Goal: Transaction & Acquisition: Purchase product/service

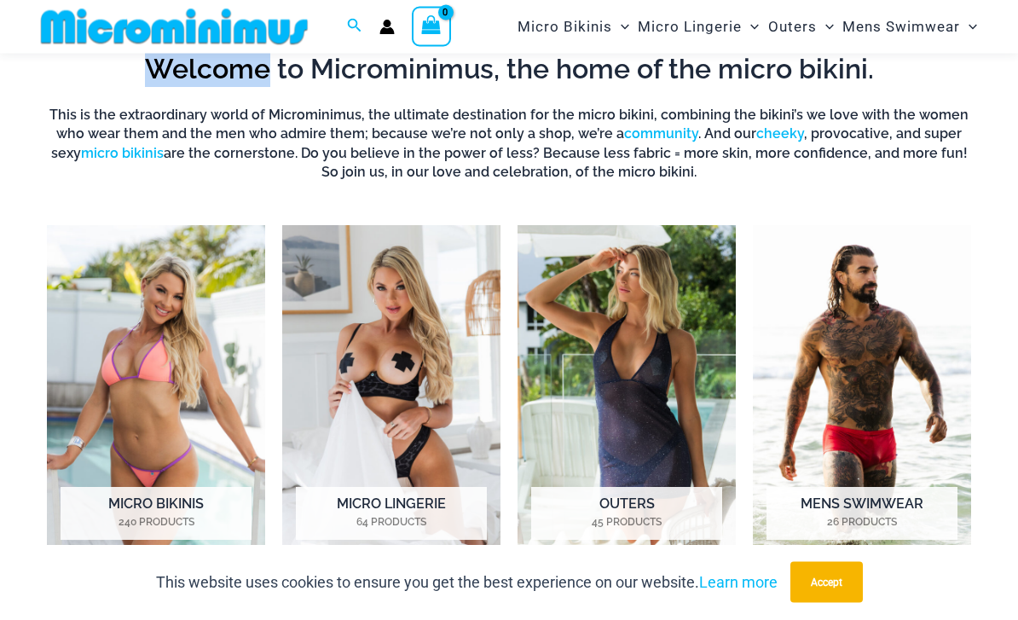
scroll to position [540, 0]
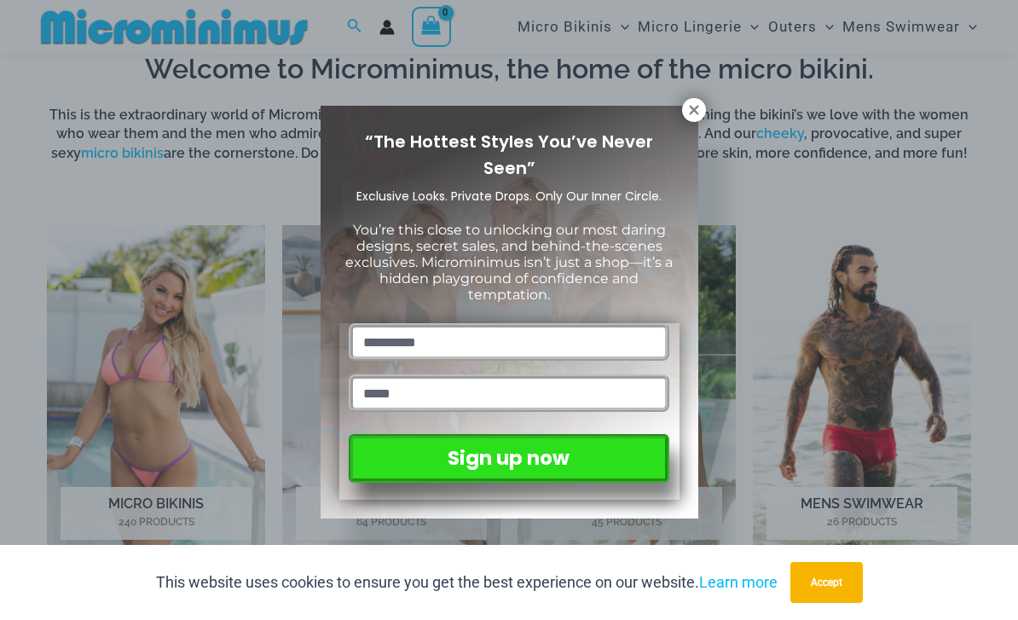
click at [690, 110] on icon at bounding box center [693, 109] width 15 height 15
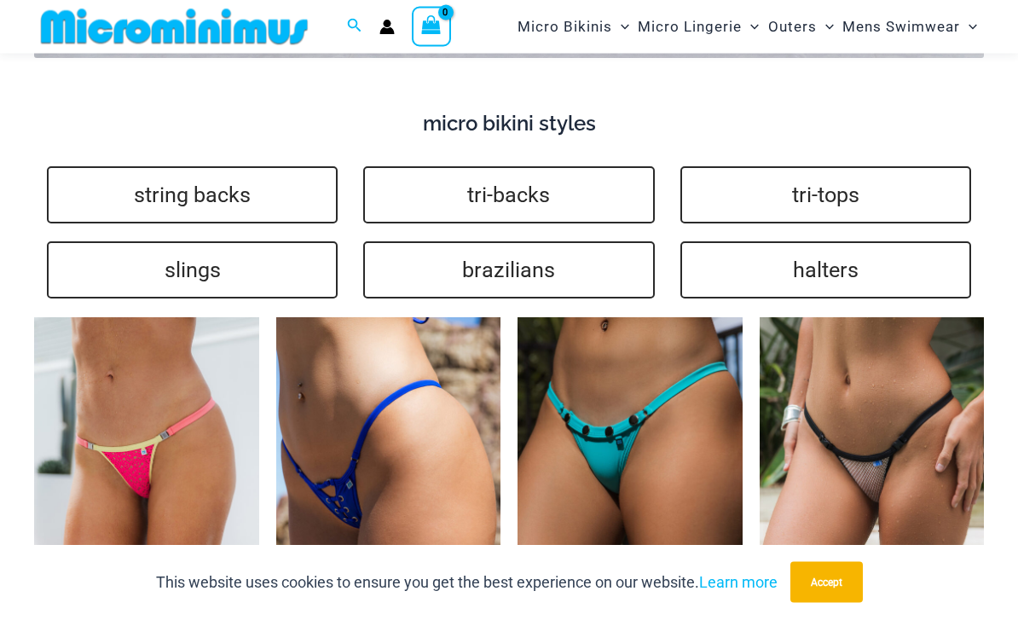
scroll to position [3233, 0]
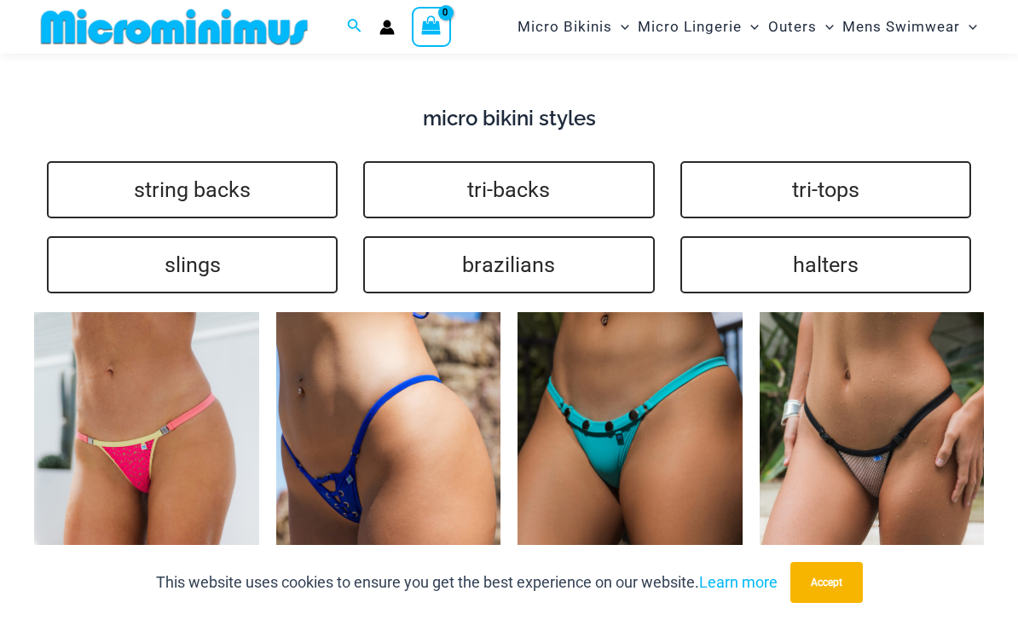
click at [128, 161] on link "string backs" at bounding box center [192, 189] width 291 height 57
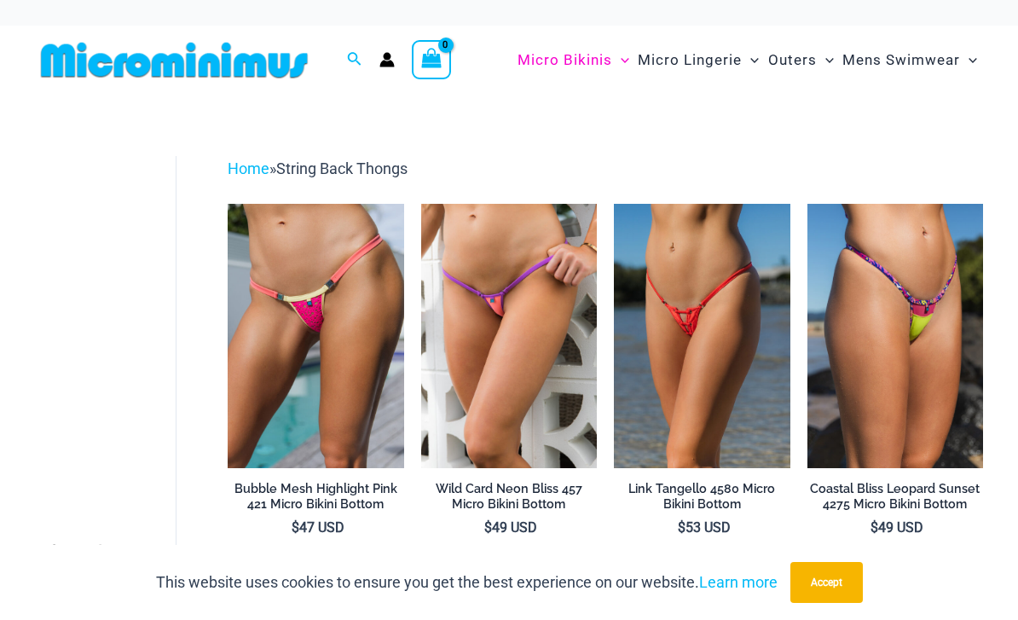
click at [614, 204] on img at bounding box center [614, 204] width 0 height 0
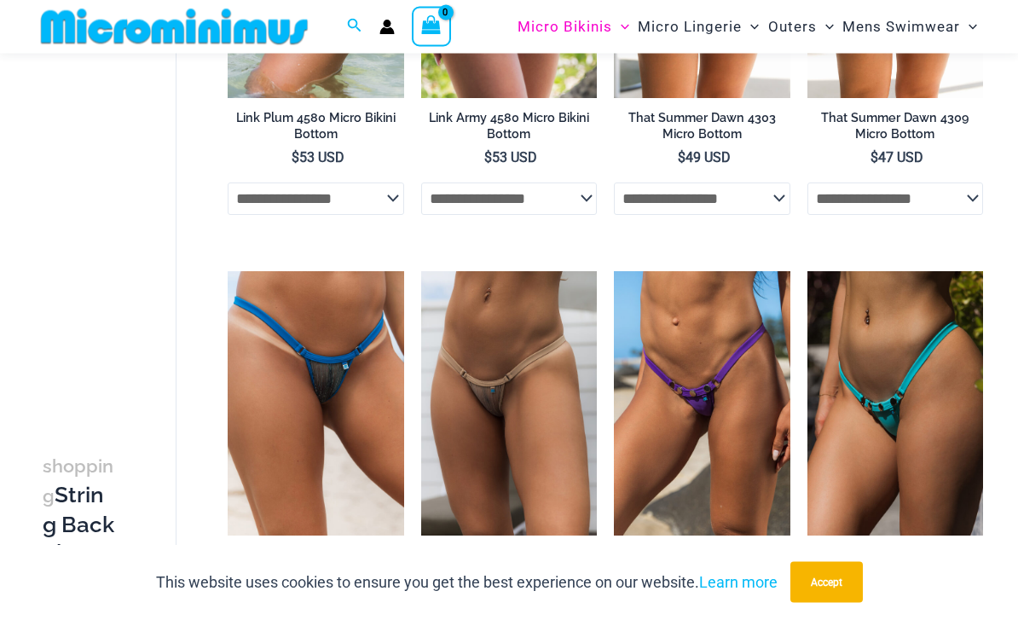
scroll to position [1231, 0]
click at [228, 271] on img at bounding box center [228, 271] width 0 height 0
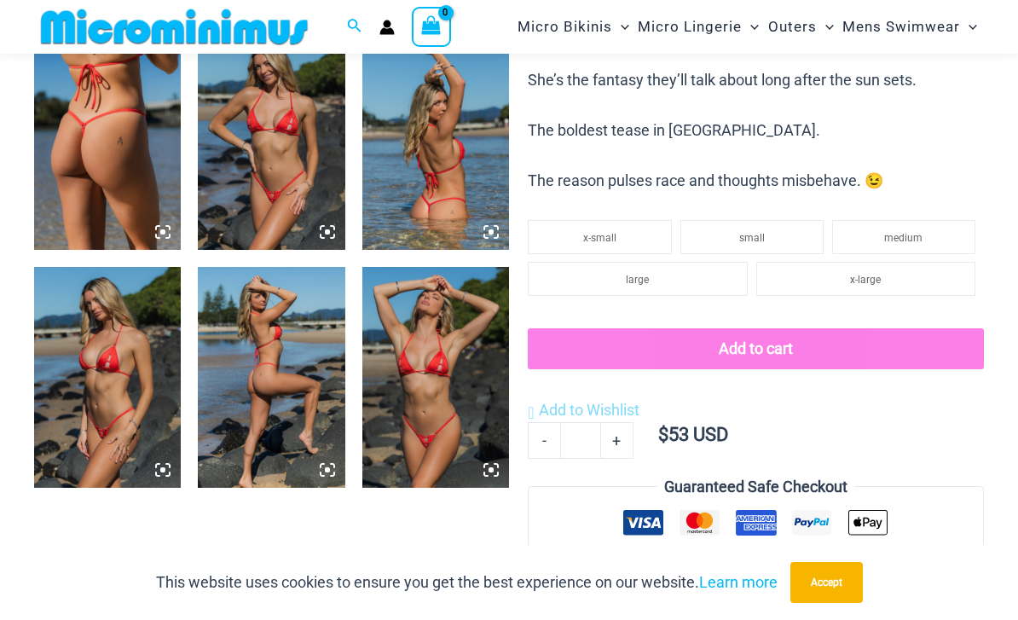
scroll to position [803, 0]
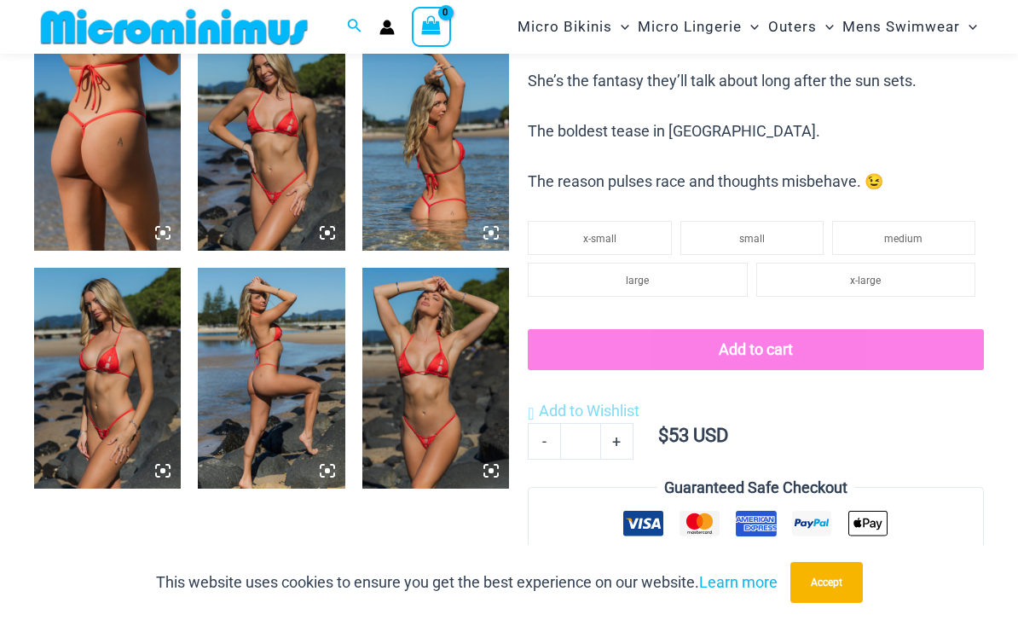
click at [806, 475] on legend "Guaranteed Safe Checkout" at bounding box center [755, 488] width 197 height 26
click at [113, 180] on img at bounding box center [107, 141] width 147 height 220
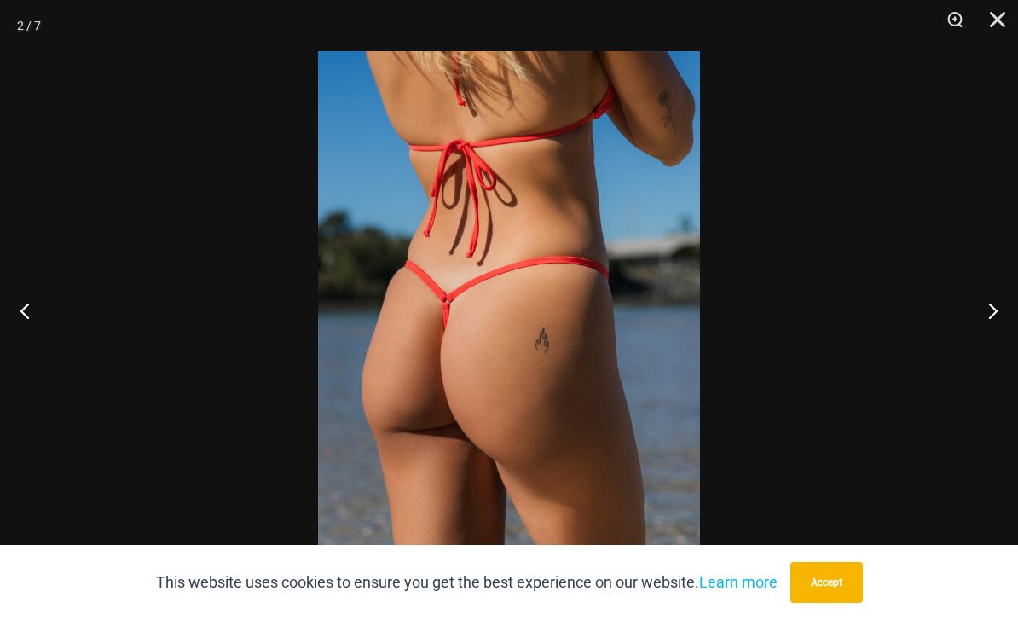
click at [988, 346] on button "Next" at bounding box center [986, 310] width 64 height 85
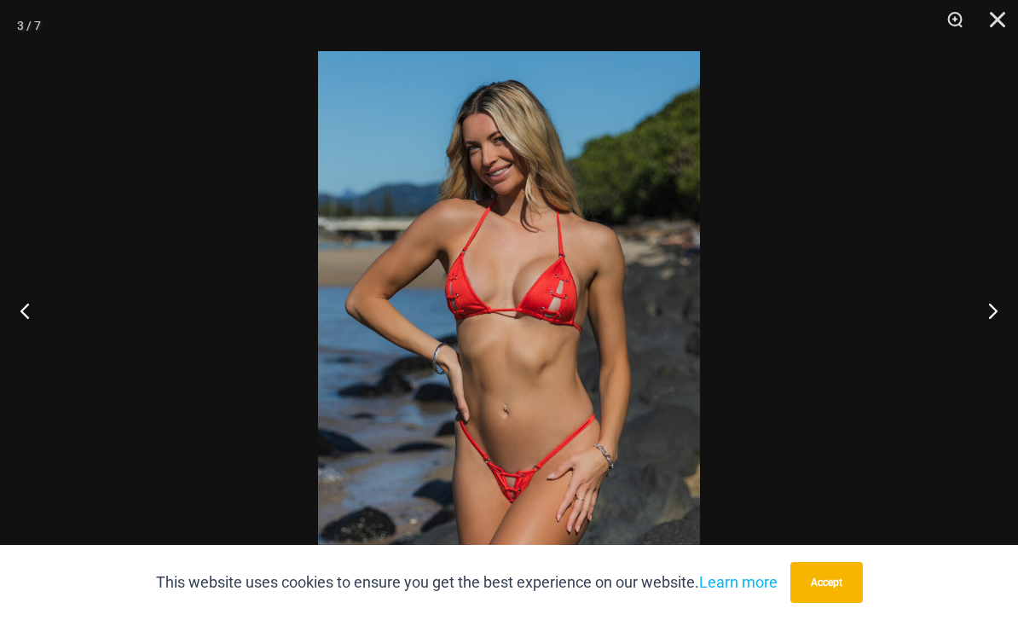
click at [995, 345] on button "Next" at bounding box center [986, 310] width 64 height 85
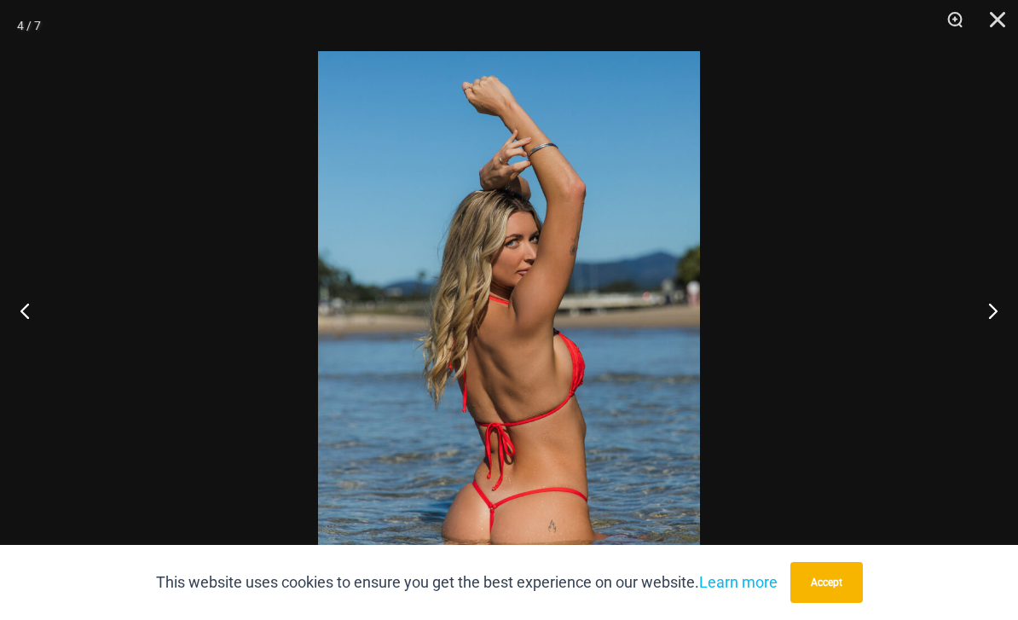
click at [999, 339] on button "Next" at bounding box center [986, 310] width 64 height 85
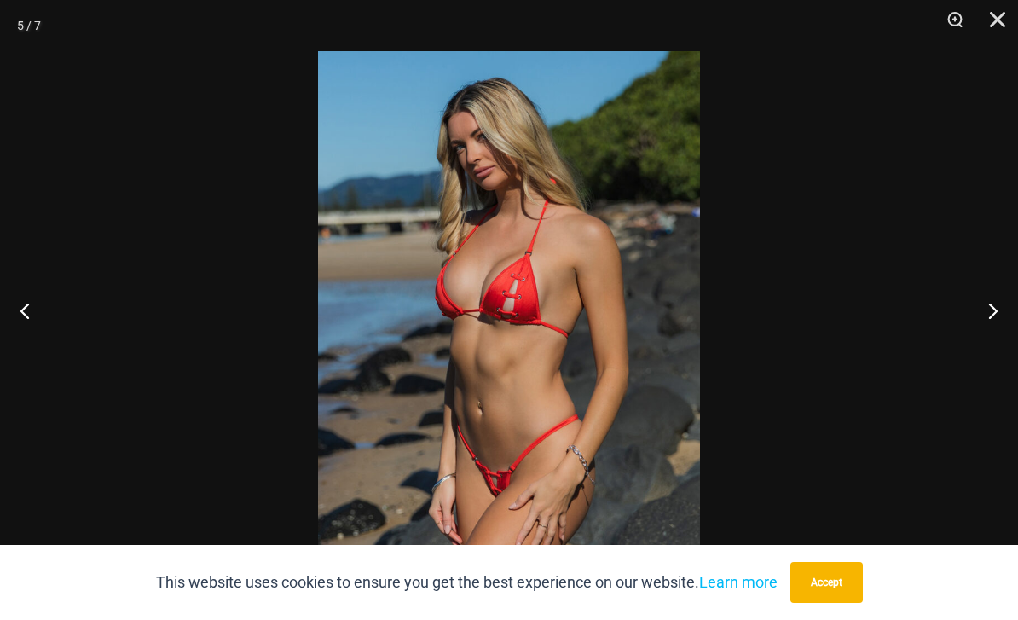
click at [999, 339] on button "Next" at bounding box center [986, 310] width 64 height 85
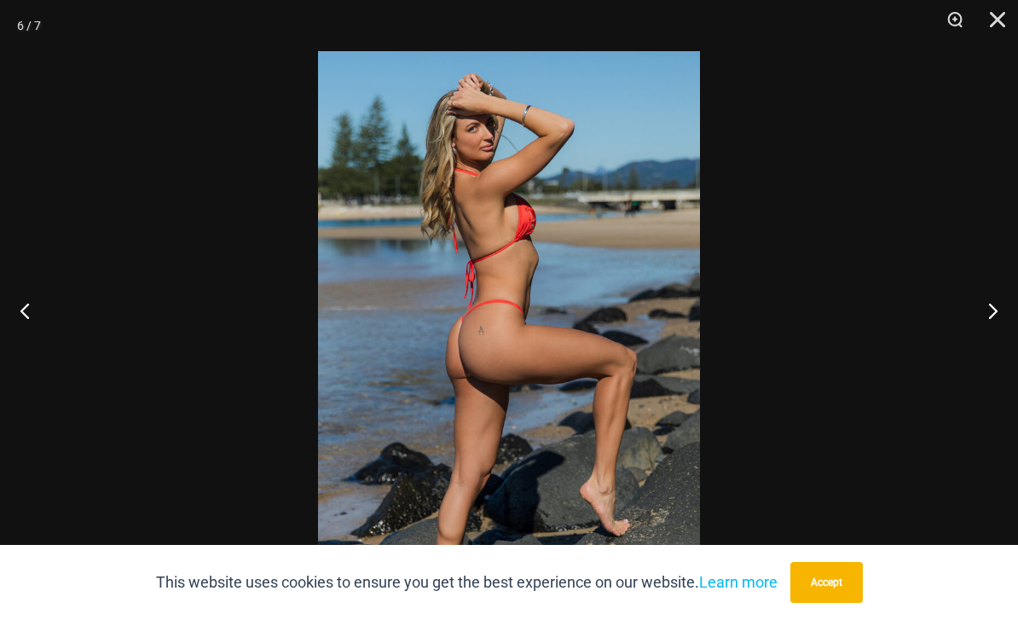
click at [995, 341] on button "Next" at bounding box center [986, 310] width 64 height 85
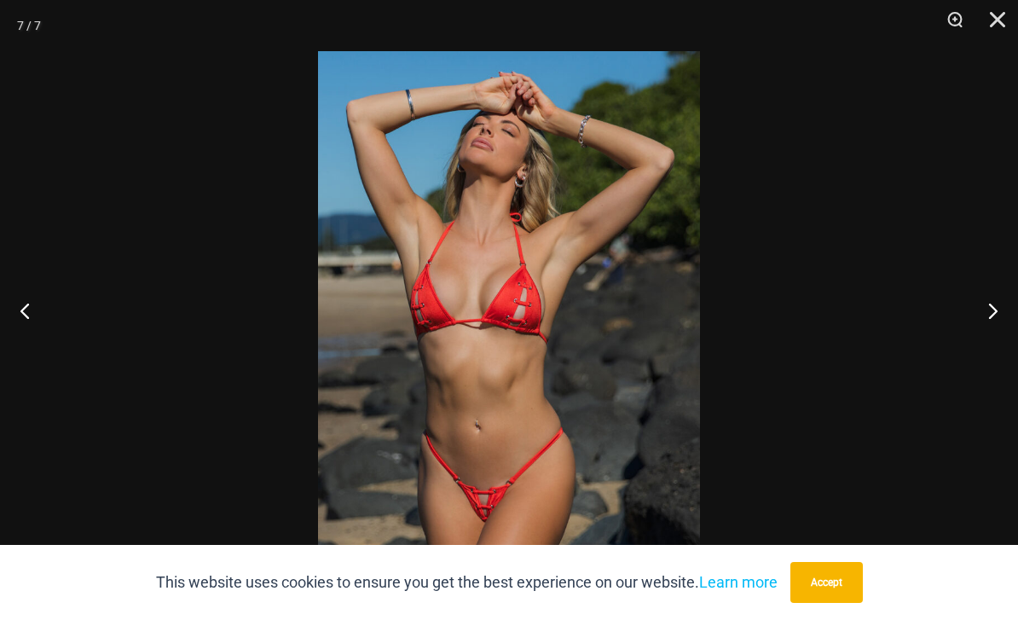
click at [992, 28] on button "Close" at bounding box center [991, 25] width 43 height 51
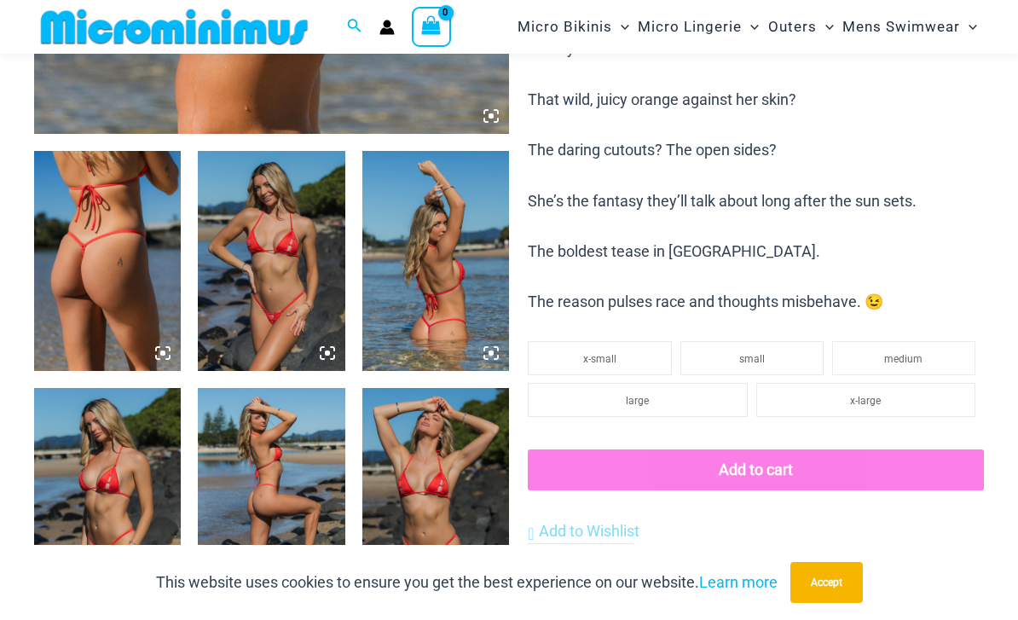
scroll to position [611, 0]
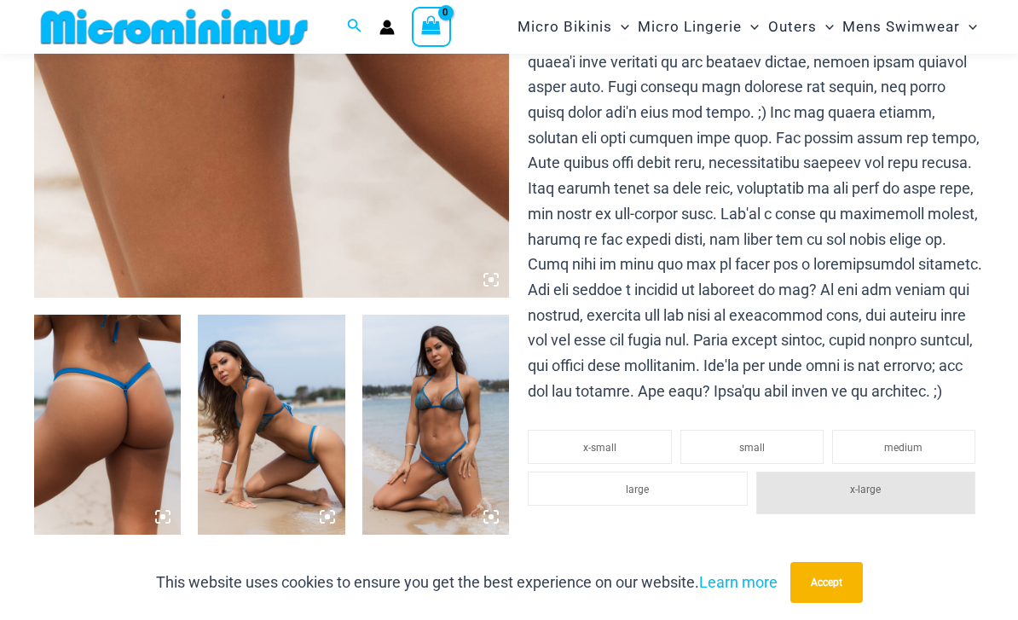
scroll to position [557, 0]
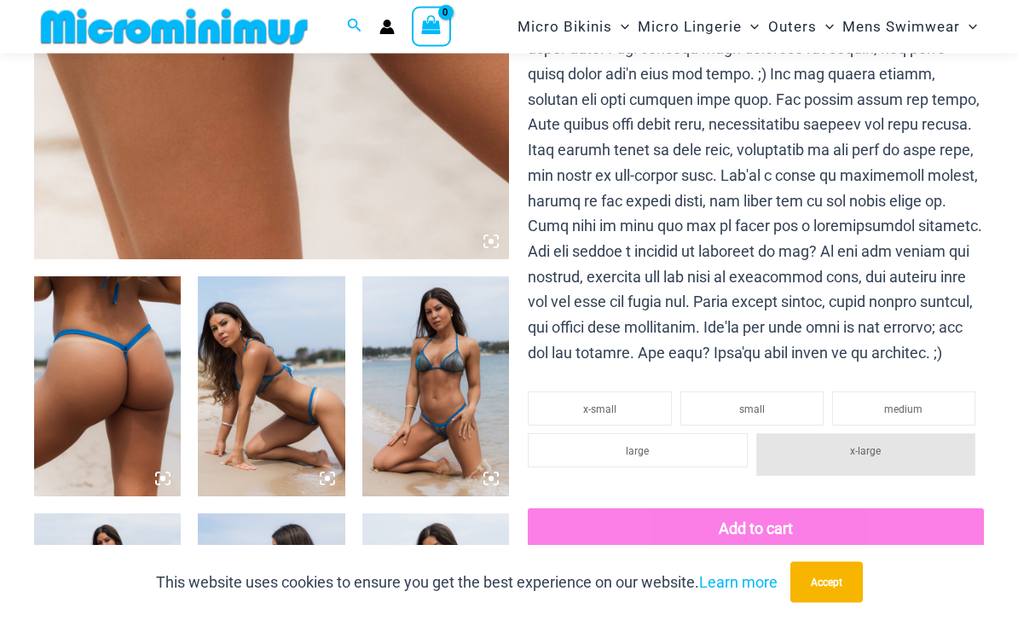
click at [151, 413] on img at bounding box center [107, 387] width 147 height 220
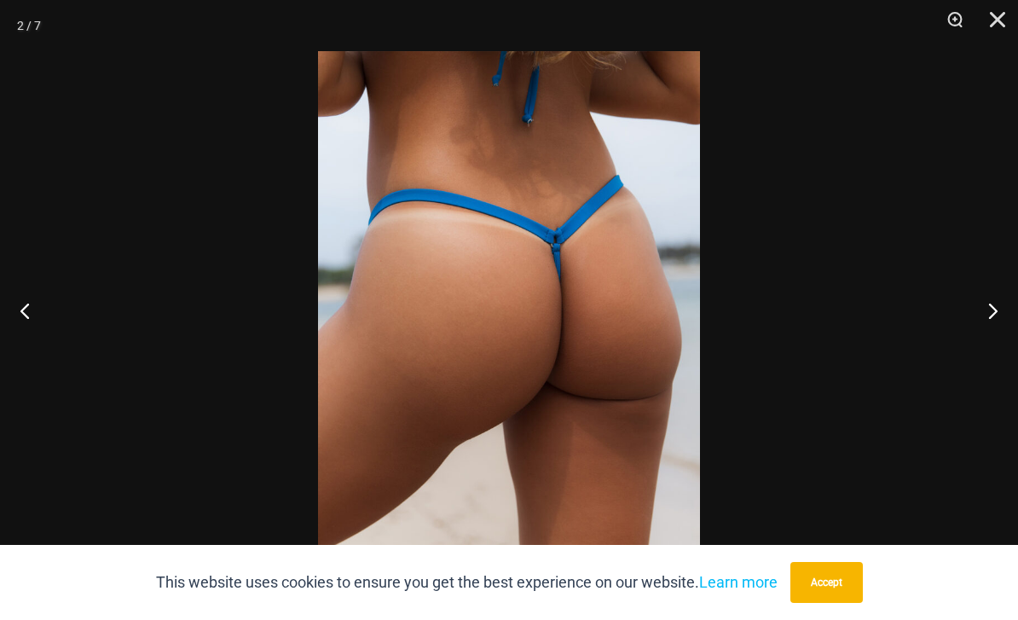
click at [1007, 338] on button "Next" at bounding box center [986, 310] width 64 height 85
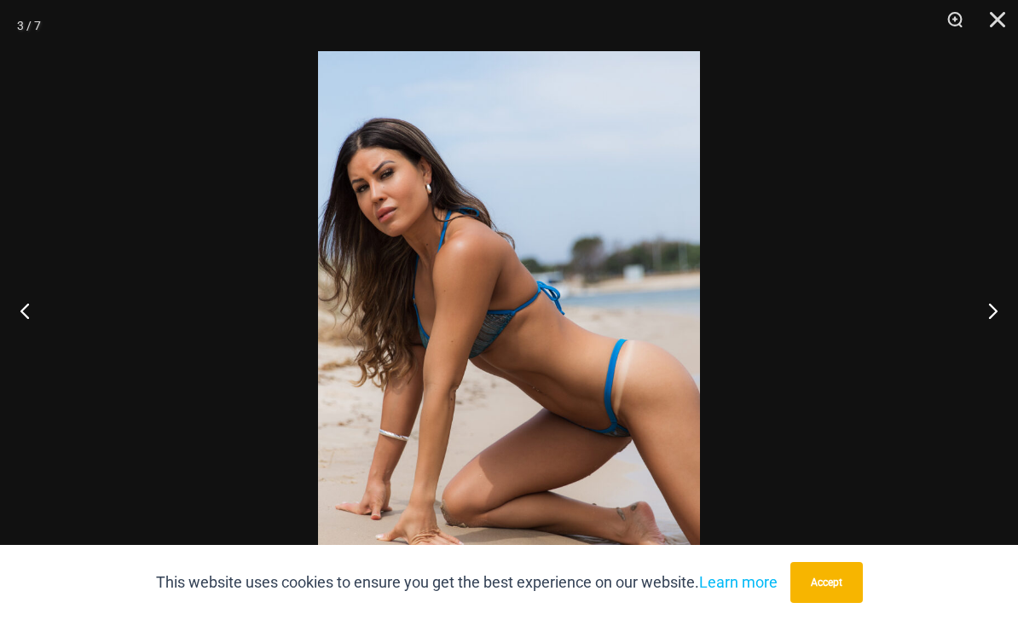
click at [991, 343] on button "Next" at bounding box center [986, 310] width 64 height 85
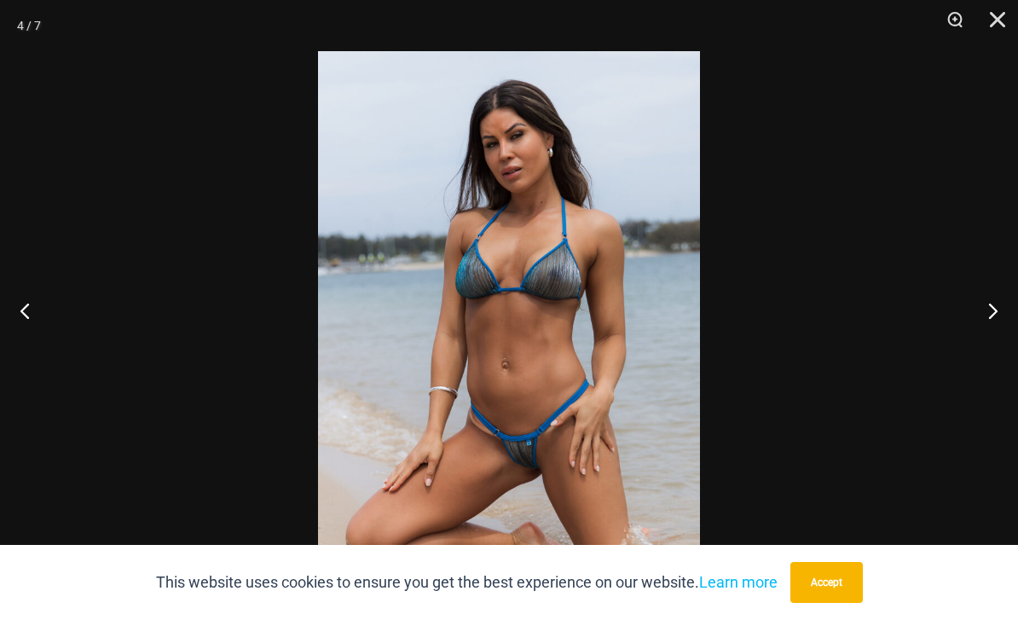
click at [998, 337] on button "Next" at bounding box center [986, 310] width 64 height 85
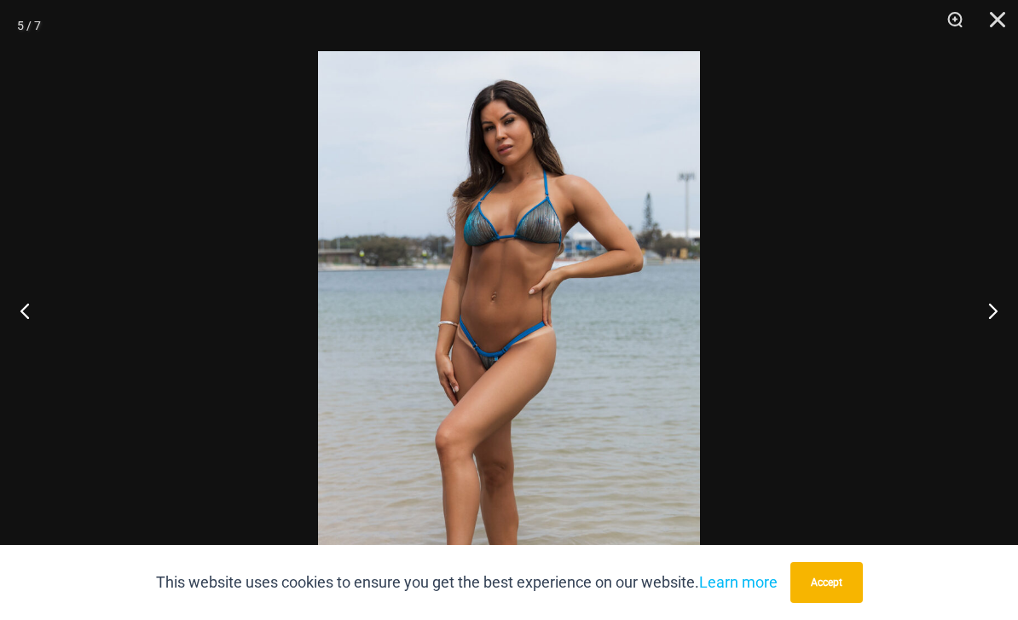
click at [1007, 333] on button "Next" at bounding box center [986, 310] width 64 height 85
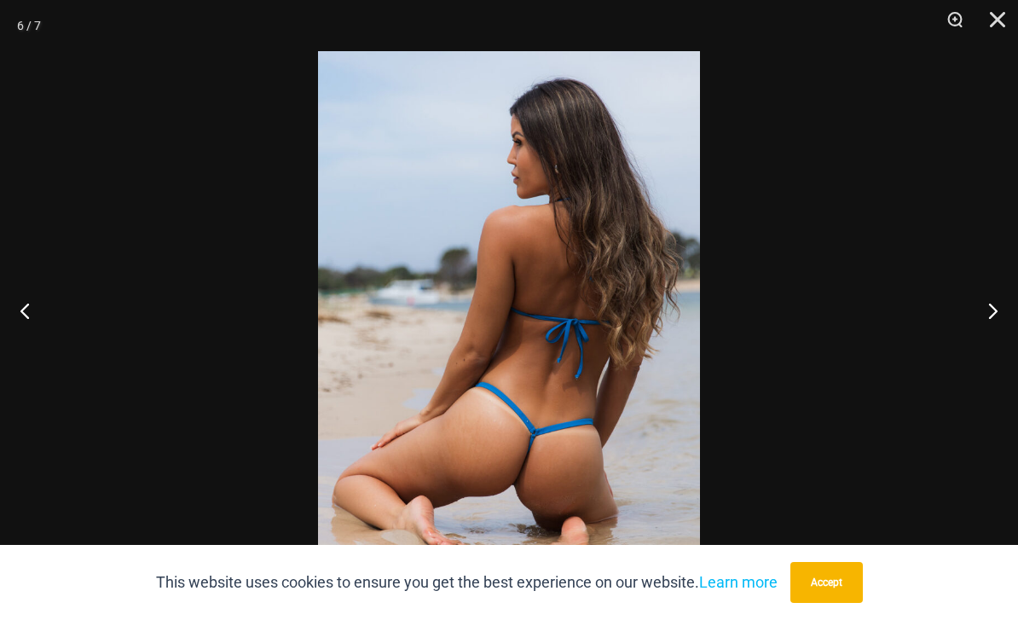
click at [1012, 332] on button "Next" at bounding box center [986, 310] width 64 height 85
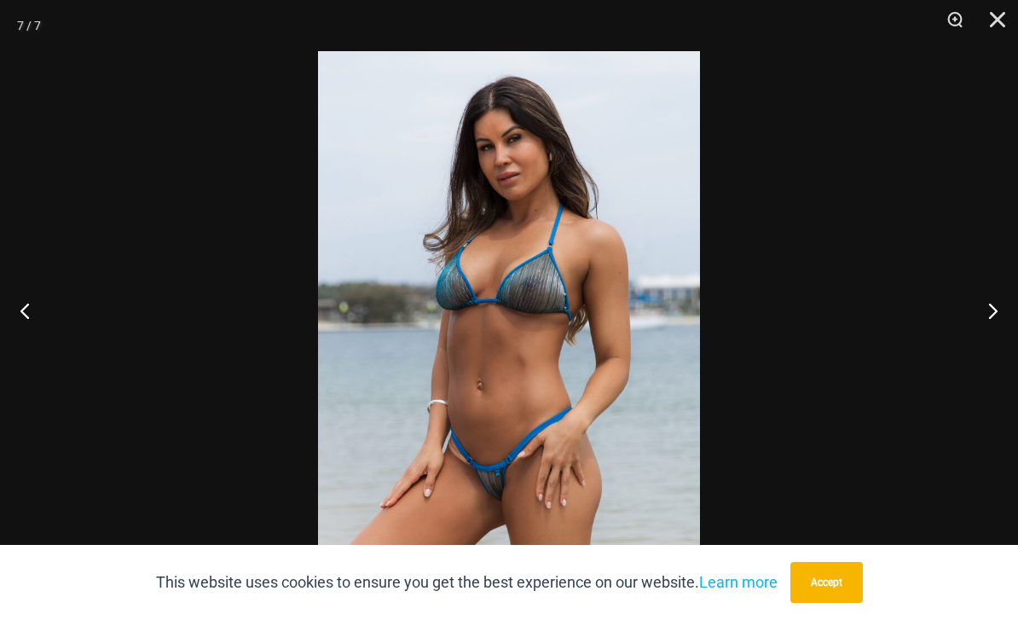
click at [993, 25] on button "Close" at bounding box center [991, 25] width 43 height 51
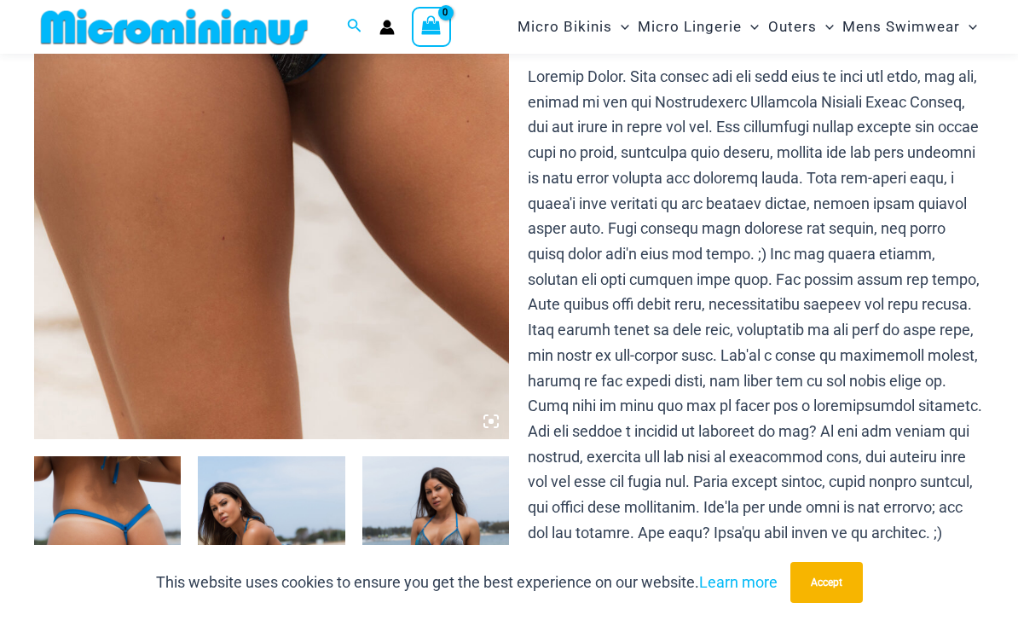
scroll to position [0, 0]
